Goal: Information Seeking & Learning: Learn about a topic

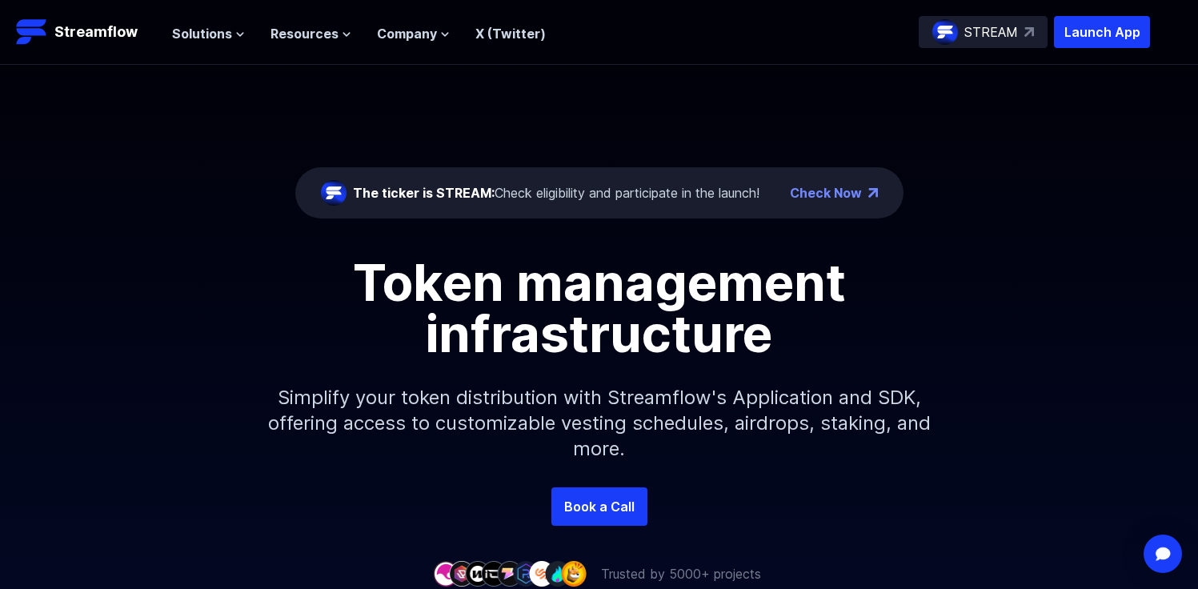
click at [176, 88] on div "The ticker is STREAM: Check eligibility and participate in the launch! Check No…" at bounding box center [599, 276] width 1198 height 423
click at [227, 34] on span "Solutions" at bounding box center [202, 33] width 60 height 19
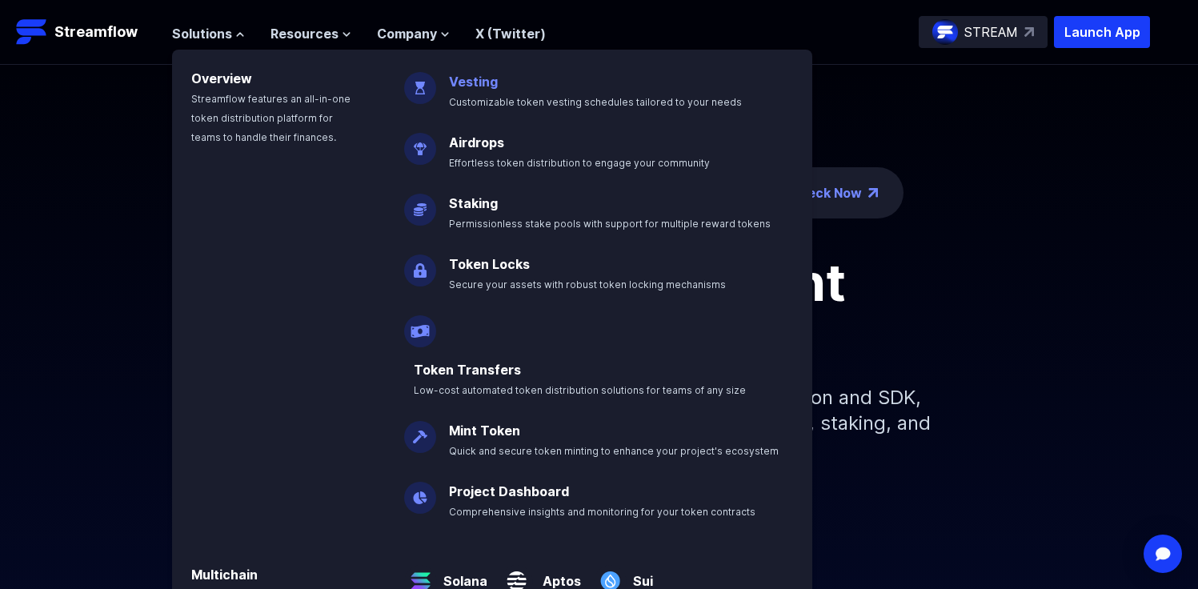
click at [488, 90] on p "Vesting Customizable token vesting schedules tailored to your needs" at bounding box center [606, 84] width 335 height 51
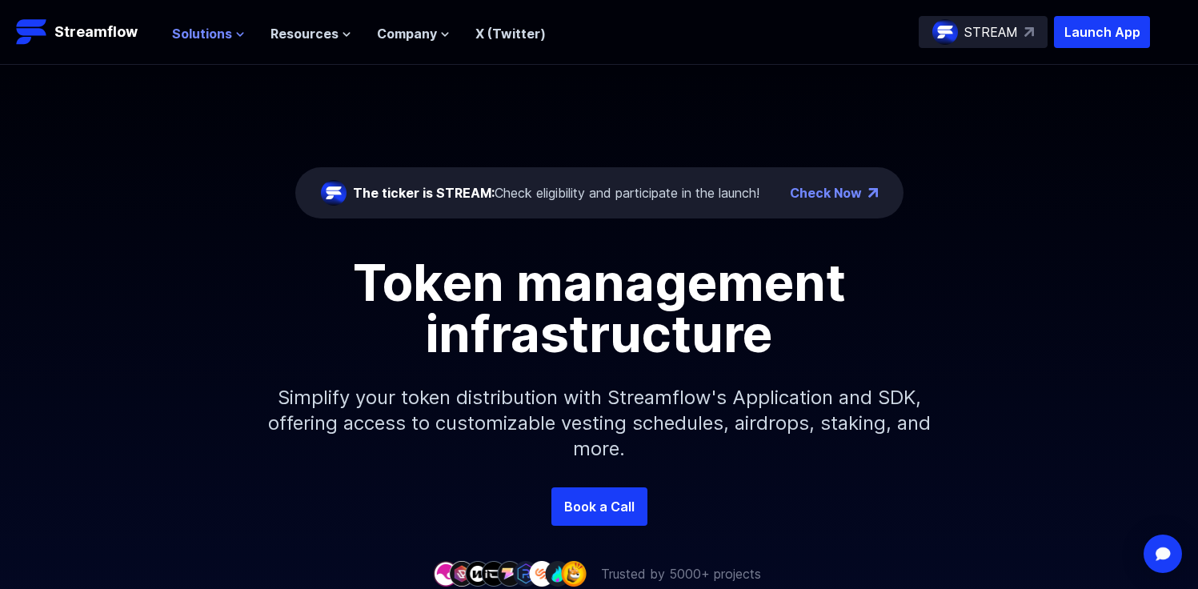
click at [217, 28] on span "Solutions" at bounding box center [202, 33] width 60 height 19
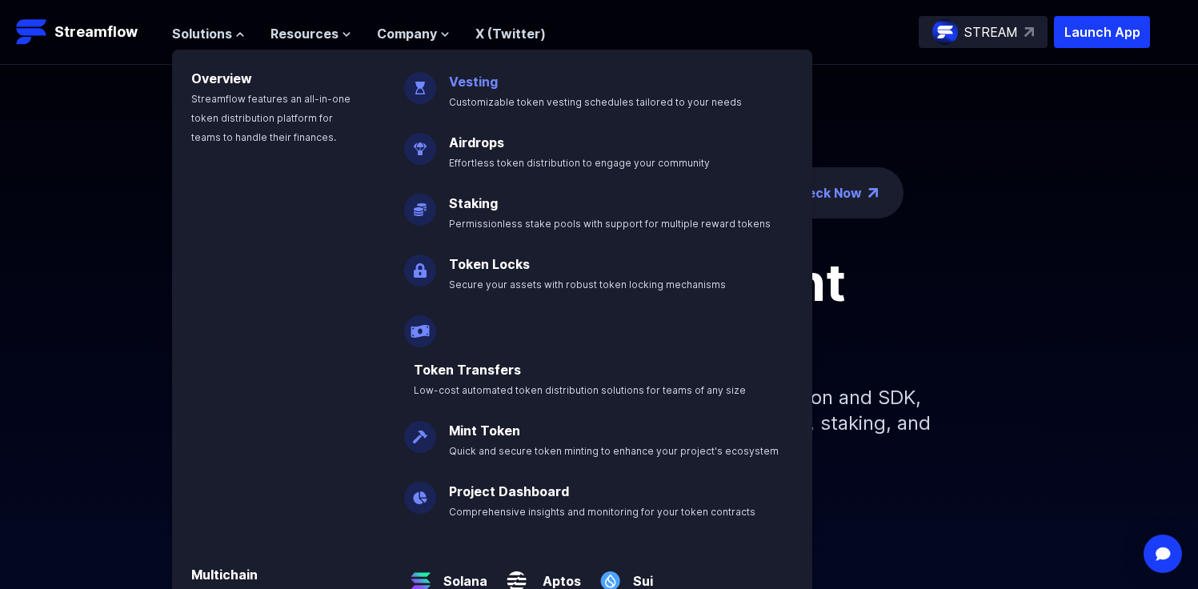
click at [475, 78] on link "Vesting" at bounding box center [473, 82] width 49 height 16
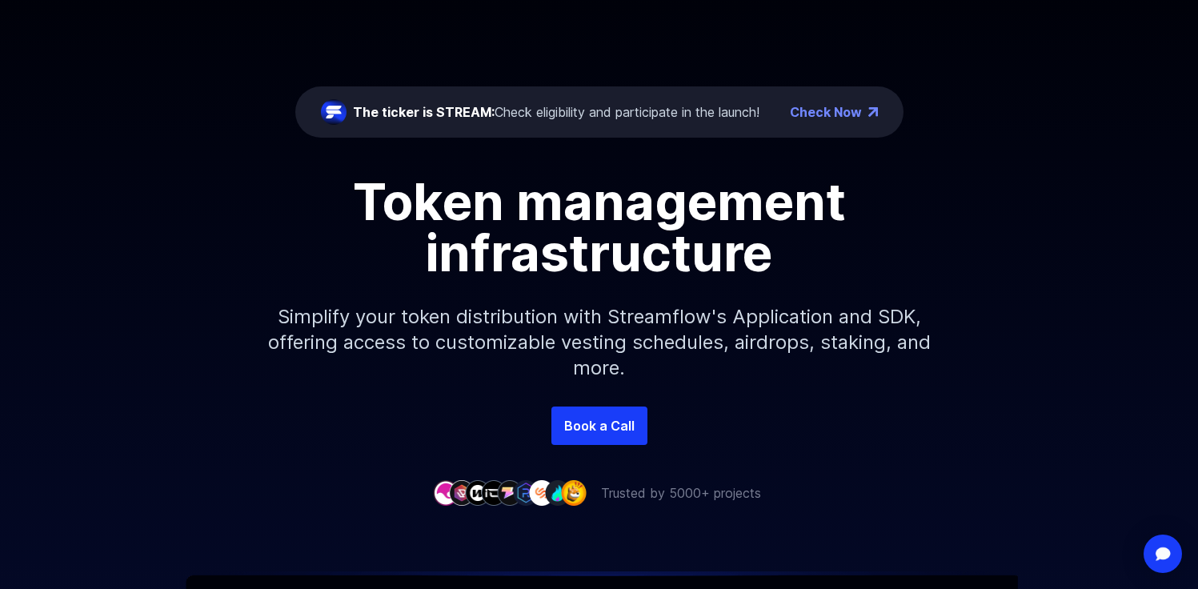
scroll to position [66, 0]
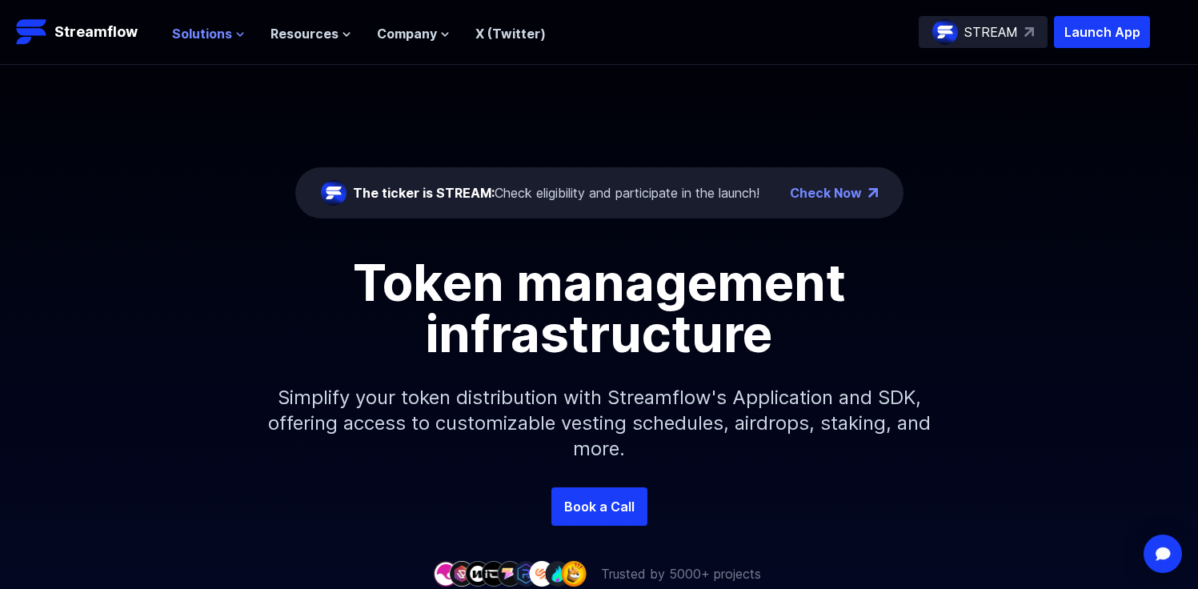
click at [213, 28] on span "Solutions" at bounding box center [202, 33] width 60 height 19
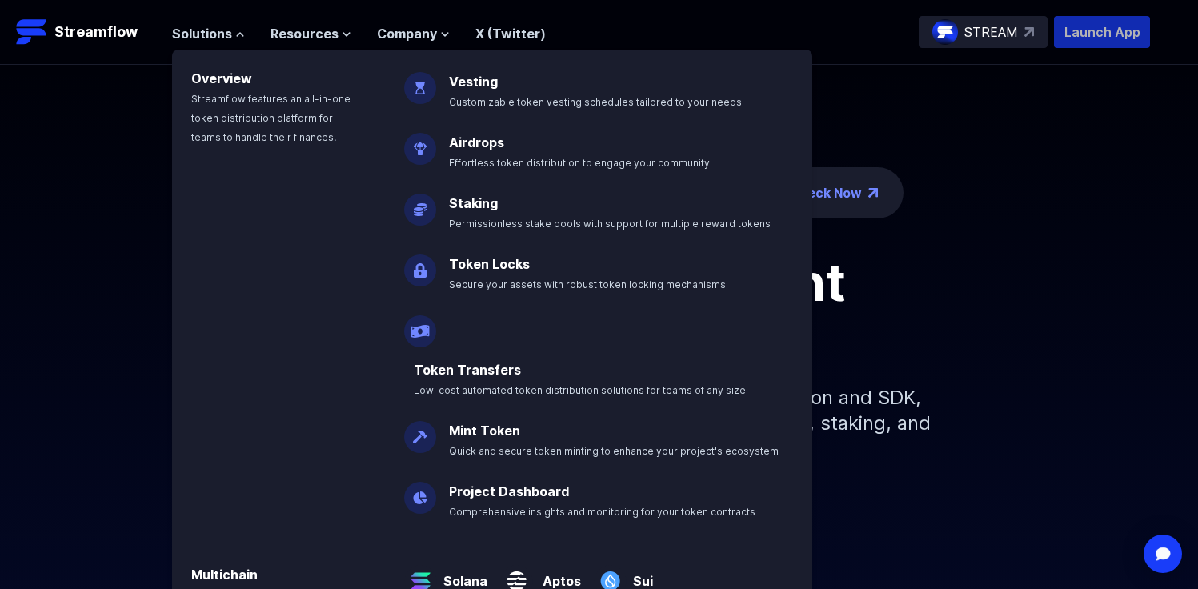
click at [1127, 43] on p "Launch App" at bounding box center [1102, 32] width 96 height 32
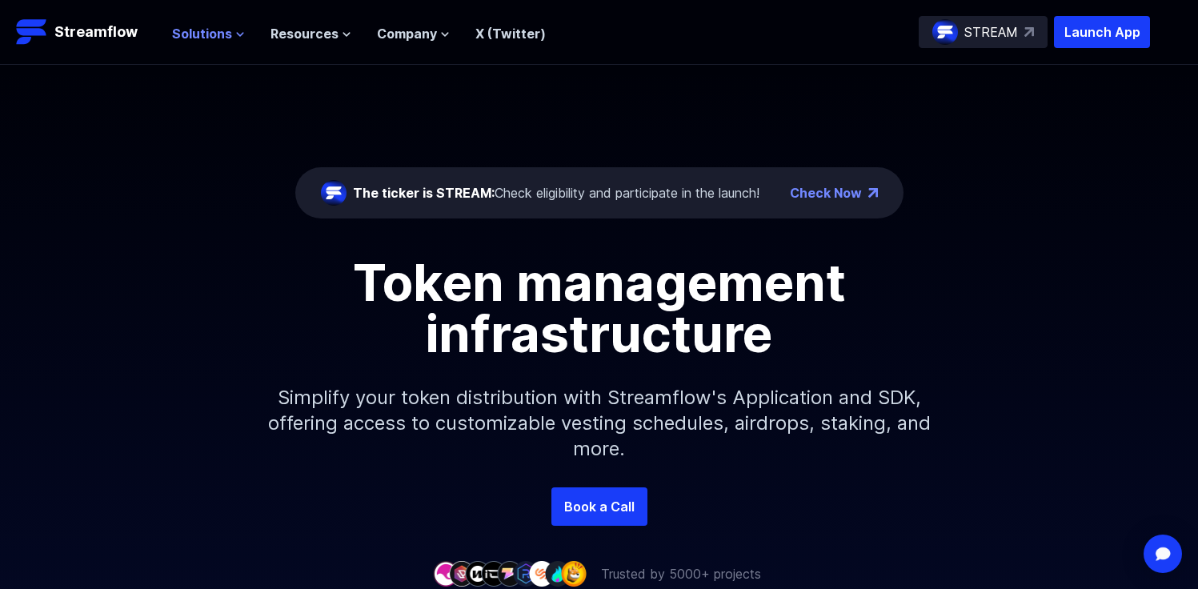
click at [203, 35] on span "Solutions" at bounding box center [202, 33] width 60 height 19
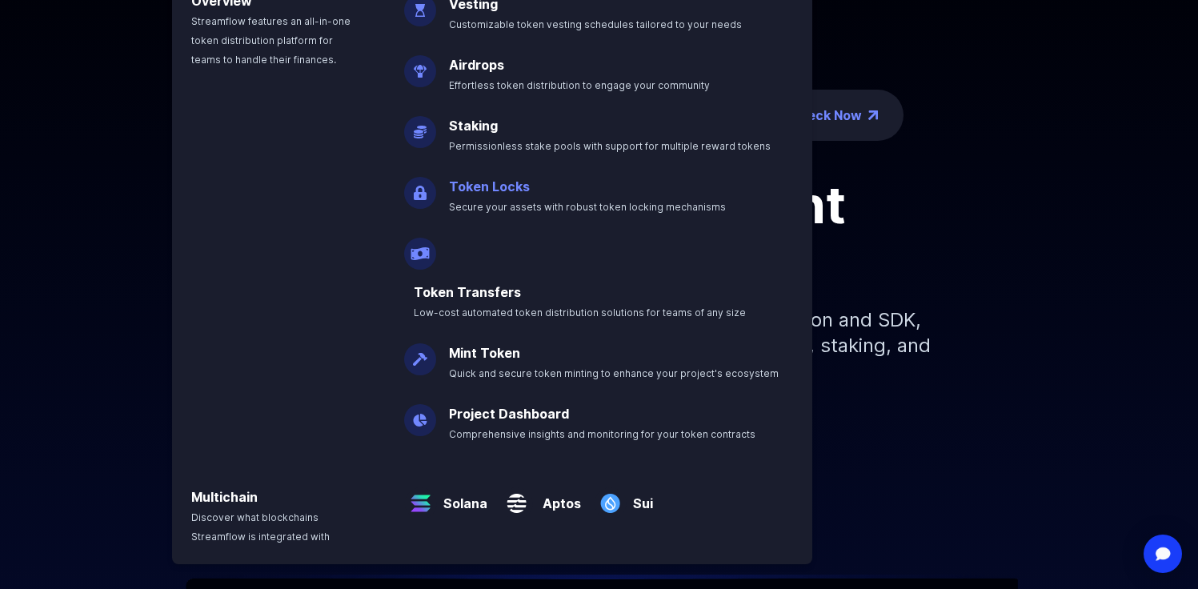
scroll to position [82, 0]
